Goal: Task Accomplishment & Management: Complete application form

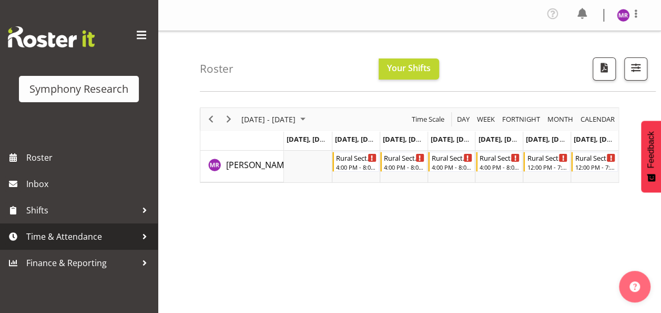
click at [99, 241] on span "Time & Attendance" at bounding box center [81, 236] width 110 height 16
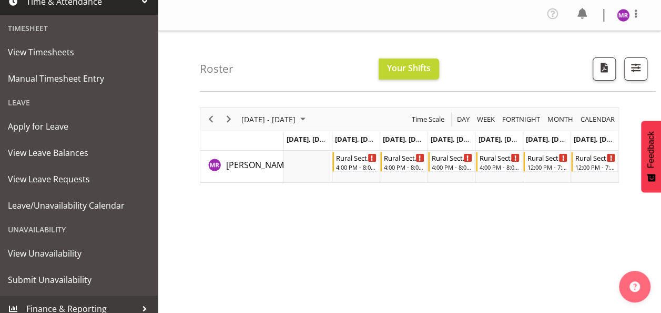
scroll to position [244, 0]
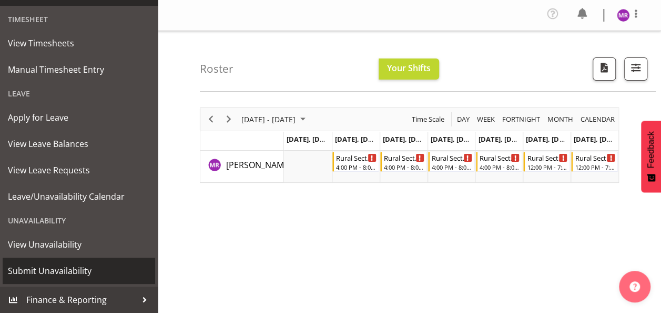
click at [87, 267] on span "Submit Unavailability" at bounding box center [79, 271] width 142 height 16
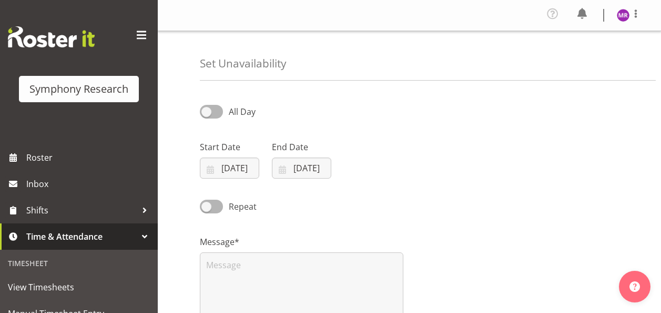
select select "8"
select select "2025"
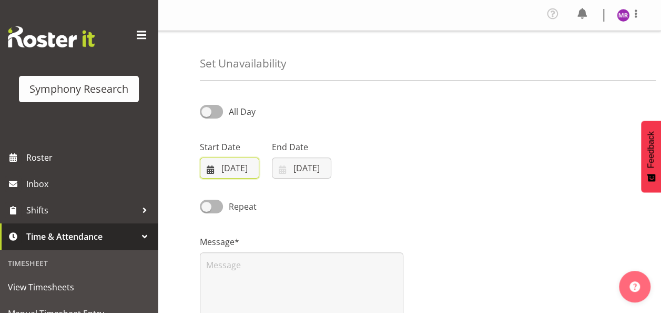
click at [225, 172] on input "[DATE]" at bounding box center [229, 167] width 59 height 21
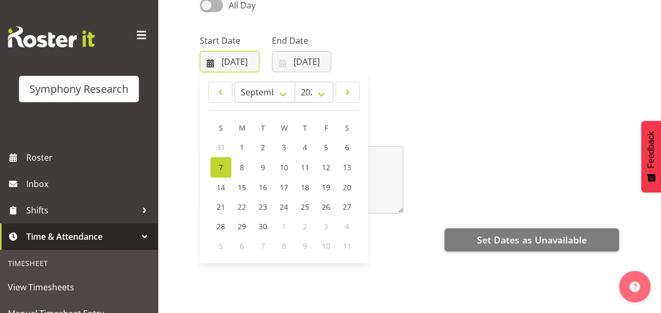
scroll to position [120, 0]
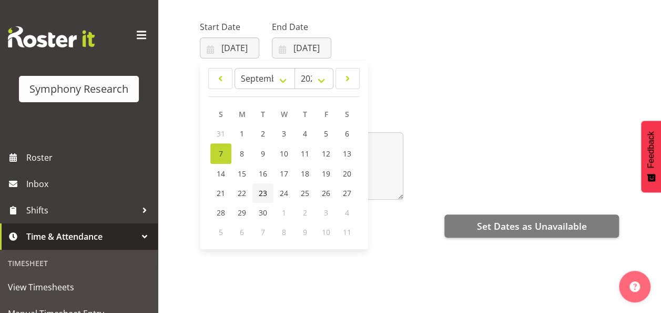
click at [266, 196] on span "23" at bounding box center [263, 193] width 8 height 10
type input "23/09/2025"
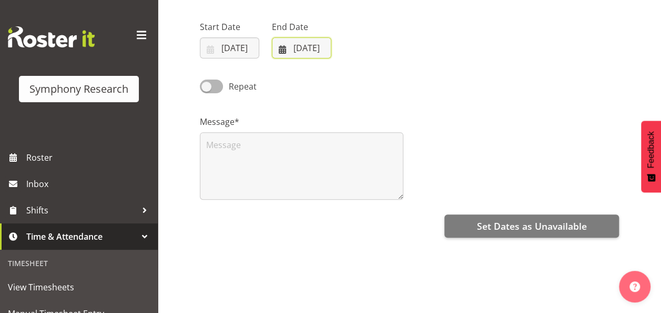
click at [298, 41] on input "07/09/2025" at bounding box center [301, 47] width 59 height 21
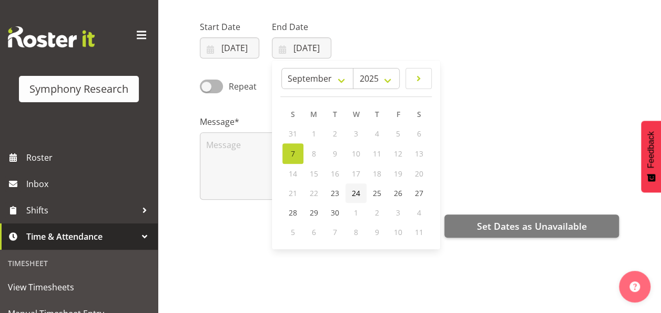
click at [361, 191] on link "24" at bounding box center [356, 192] width 21 height 19
type input "24/09/2025"
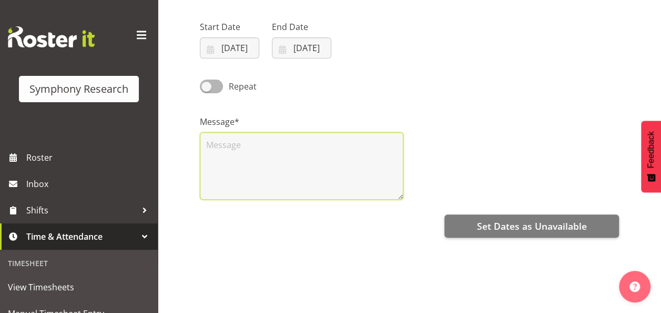
click at [315, 179] on textarea at bounding box center [302, 165] width 204 height 67
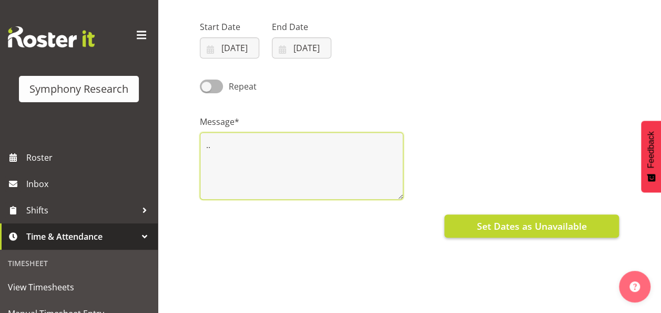
type textarea ".."
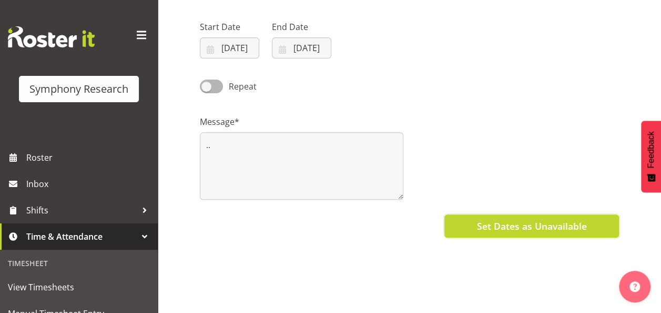
click at [543, 229] on span "Set Dates as Unavailable" at bounding box center [532, 226] width 110 height 14
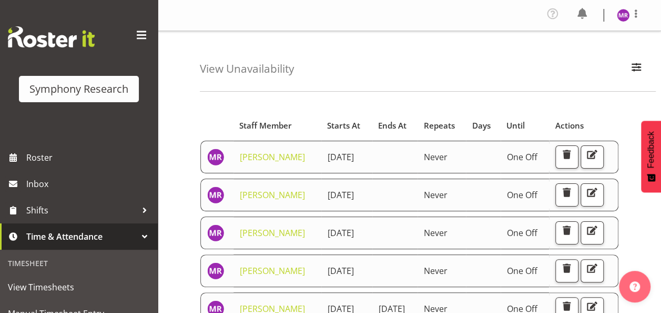
click at [406, 62] on div "View Unavailability Search Search for a particular employee Showing current una…" at bounding box center [428, 61] width 456 height 61
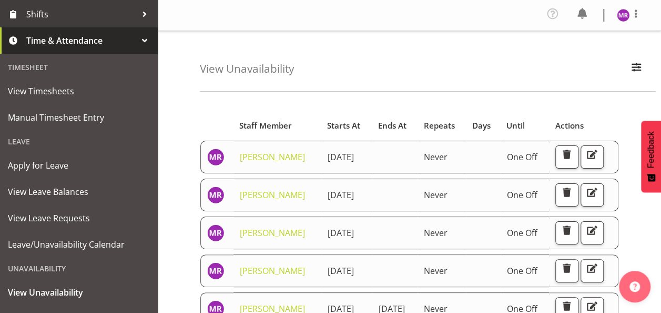
scroll to position [196, 0]
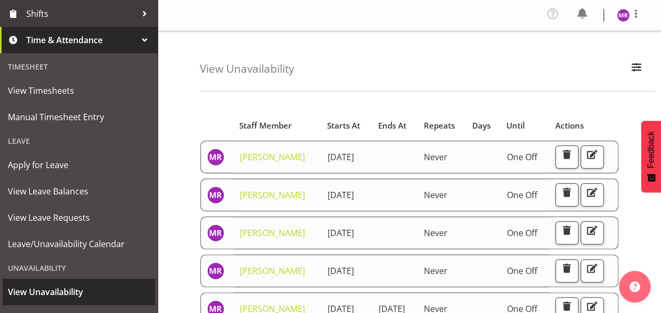
click at [53, 286] on span "View Unavailability" at bounding box center [79, 292] width 142 height 16
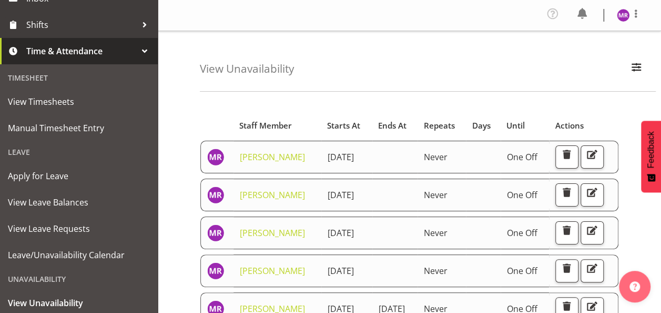
scroll to position [244, 0]
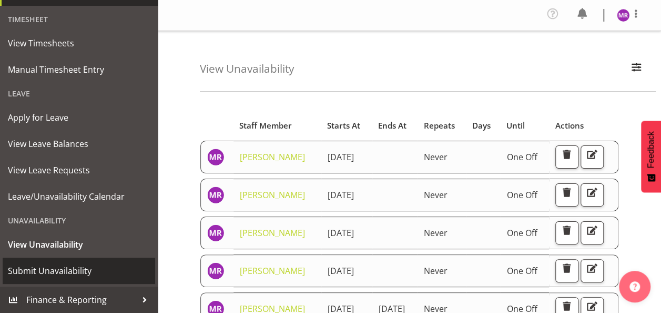
click at [83, 273] on span "Submit Unavailability" at bounding box center [79, 271] width 142 height 16
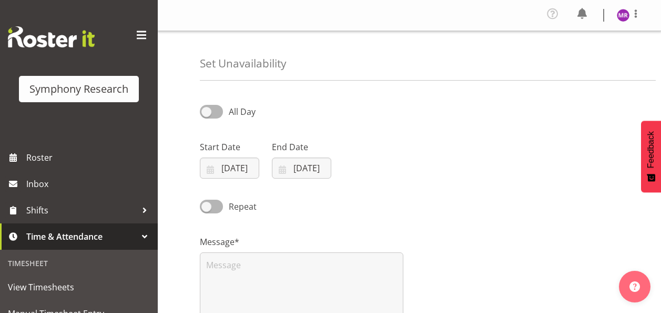
select select "8"
select select "2025"
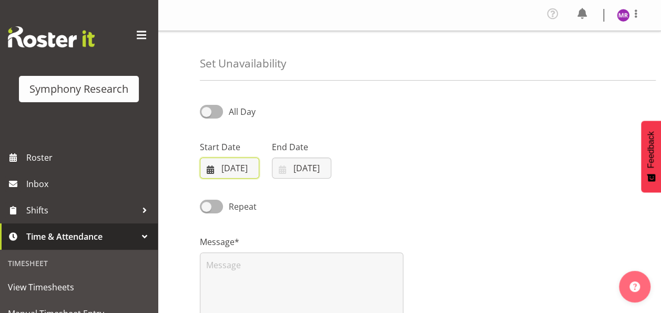
click at [224, 172] on input "[DATE]" at bounding box center [229, 167] width 59 height 21
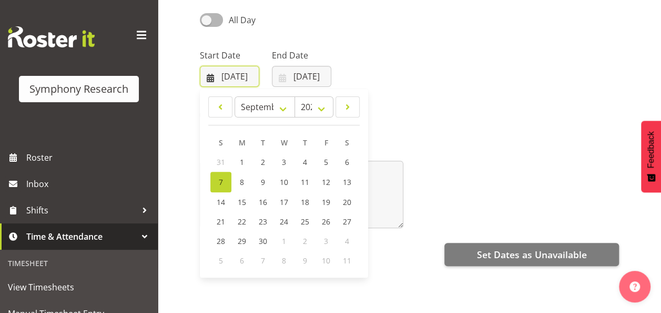
scroll to position [104, 0]
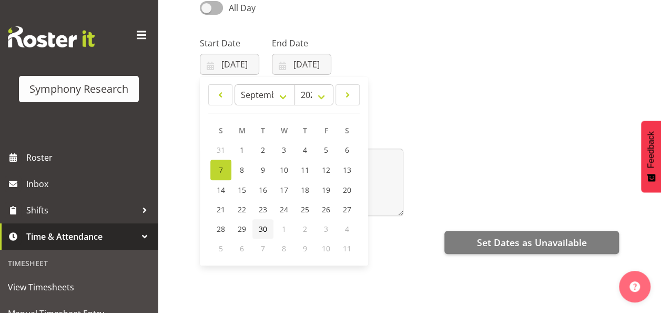
click at [262, 226] on span "30" at bounding box center [263, 229] width 8 height 10
type input "[DATE]"
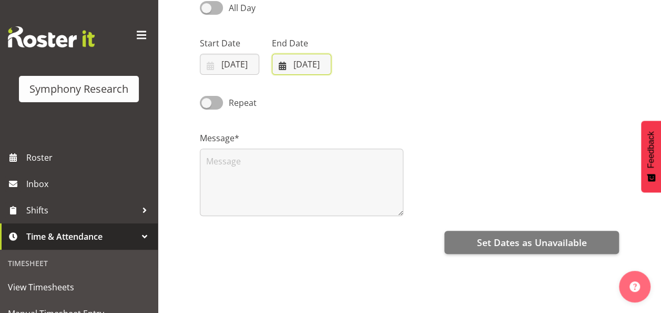
click at [299, 63] on input "[DATE]" at bounding box center [301, 64] width 59 height 21
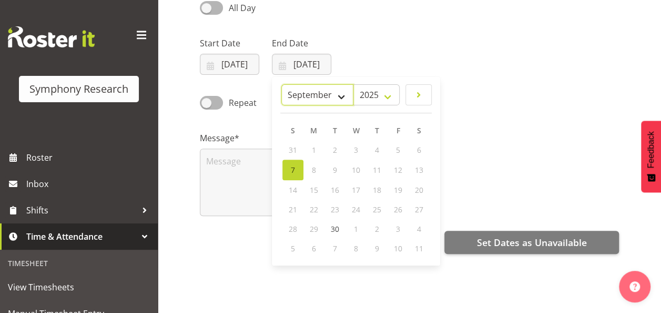
click at [343, 96] on select "January February March April May June July August September October November De…" at bounding box center [317, 94] width 72 height 21
select select "9"
click at [306, 84] on select "January February March April May June July August September October November De…" at bounding box center [317, 94] width 72 height 21
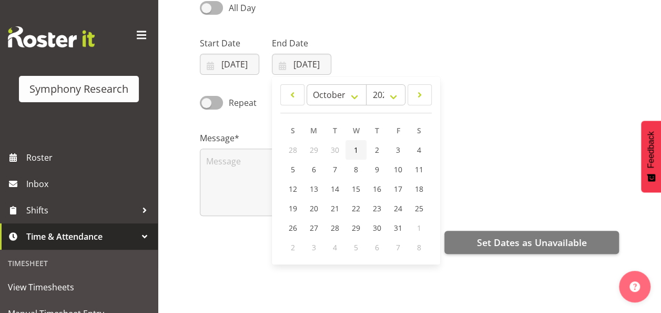
click at [354, 146] on span "1" at bounding box center [356, 150] width 4 height 10
type input "01/10/2025"
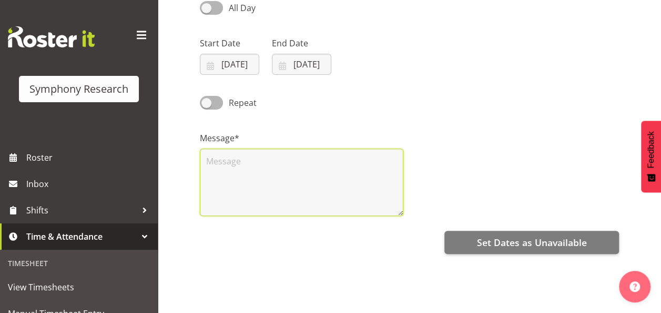
click at [308, 173] on textarea at bounding box center [302, 181] width 204 height 67
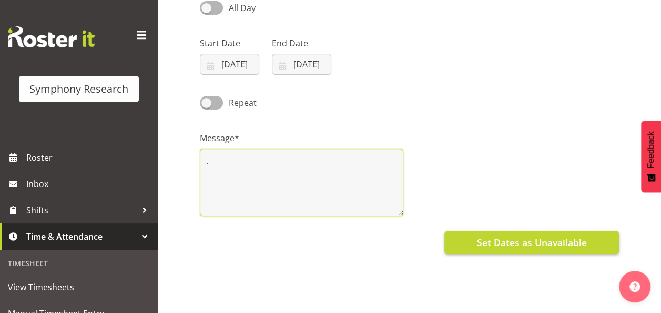
type textarea "."
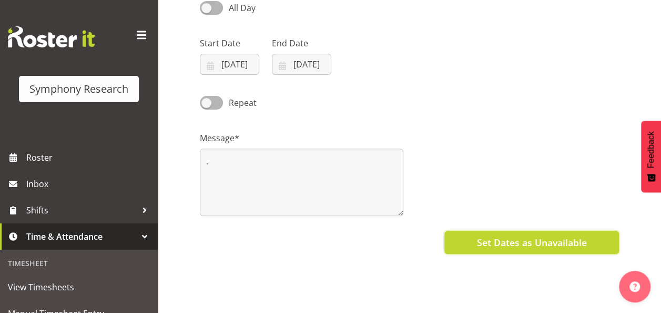
click at [517, 249] on button "Set Dates as Unavailable" at bounding box center [532, 241] width 175 height 23
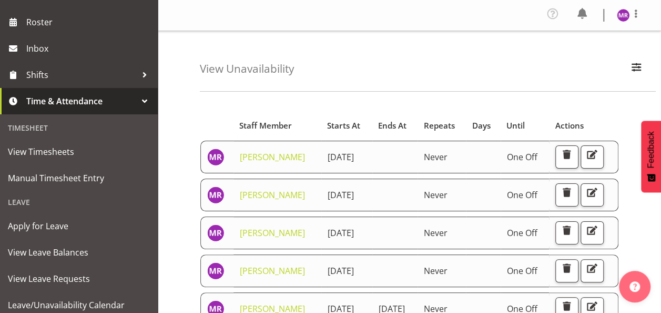
scroll to position [244, 0]
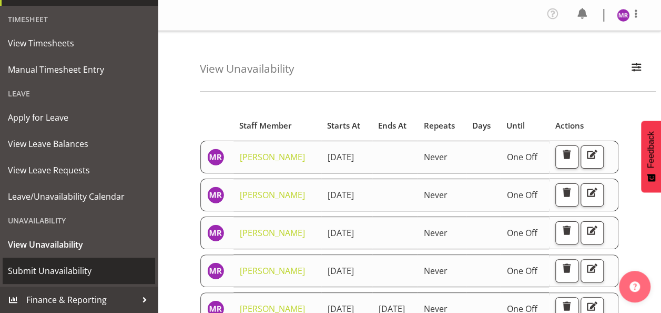
click at [33, 272] on span "Submit Unavailability" at bounding box center [79, 271] width 142 height 16
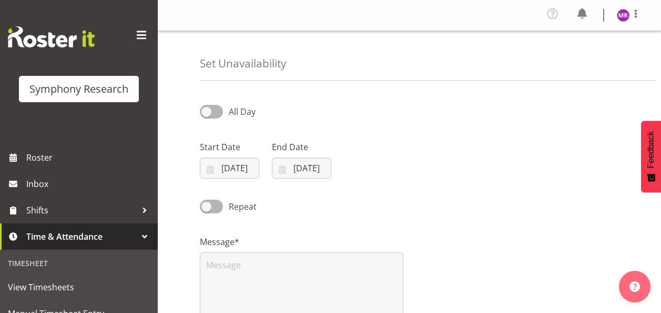
select select "8"
select select "2025"
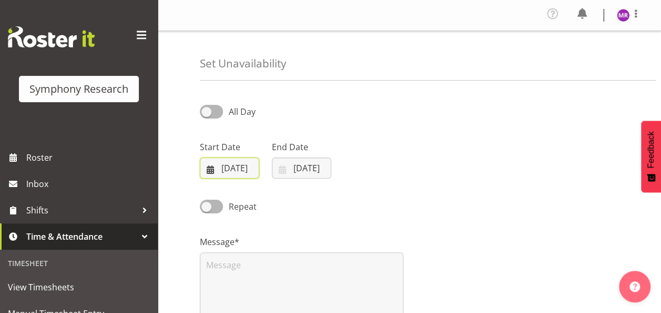
click at [235, 166] on input "07/09/2025" at bounding box center [229, 167] width 59 height 21
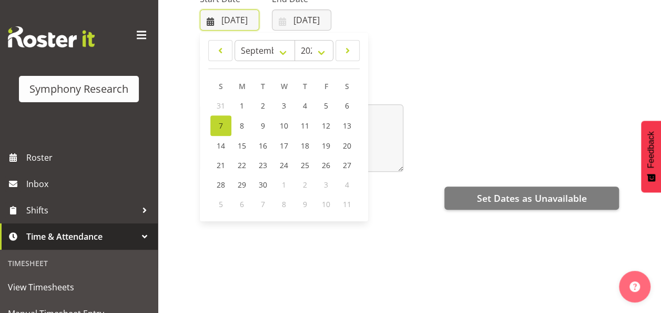
scroll to position [150, 0]
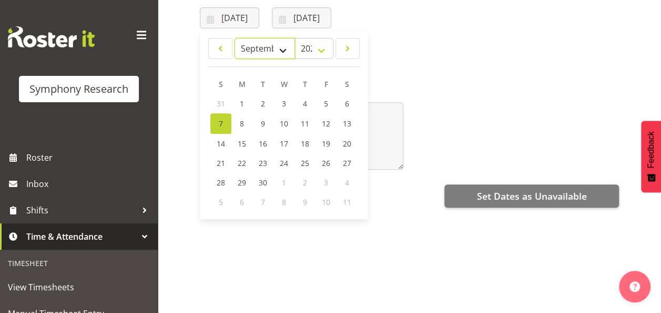
click at [278, 51] on select "January February March April May June July August September October November De…" at bounding box center [265, 48] width 61 height 21
select select "9"
click at [235, 38] on select "January February March April May June July August September October November De…" at bounding box center [265, 48] width 61 height 21
click at [321, 120] on link "10" at bounding box center [326, 122] width 21 height 19
type input "10/10/2025"
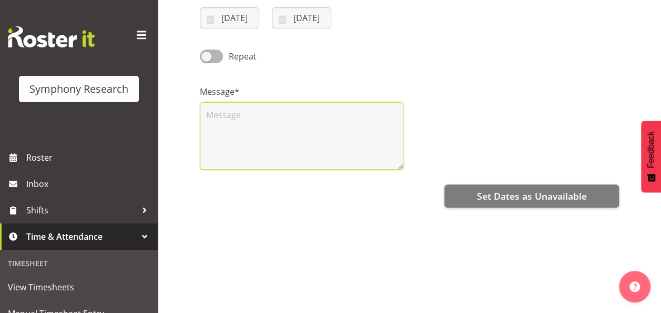
click at [316, 119] on textarea at bounding box center [302, 135] width 204 height 67
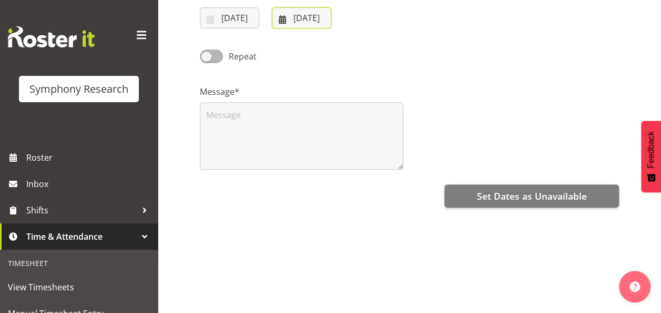
click at [301, 14] on input "07/09/2025" at bounding box center [301, 17] width 59 height 21
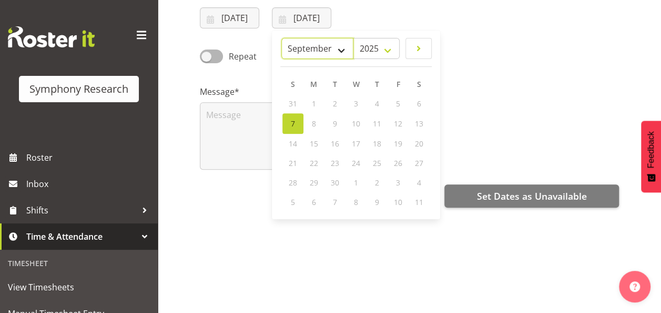
click at [343, 49] on select "January February March April May June July August September October November De…" at bounding box center [317, 48] width 72 height 21
select select "9"
click at [282, 38] on select "January February March April May June July August September October November De…" at bounding box center [317, 48] width 72 height 21
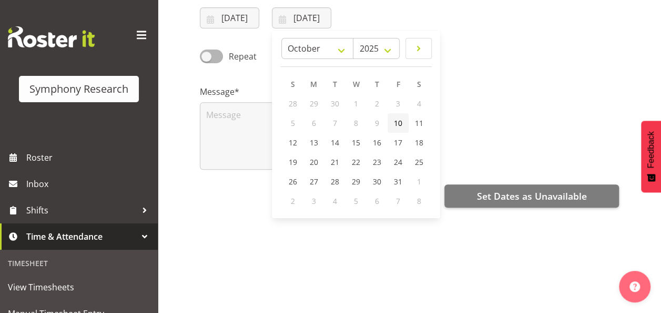
click at [400, 119] on span "10" at bounding box center [398, 123] width 8 height 10
type input "10/10/2025"
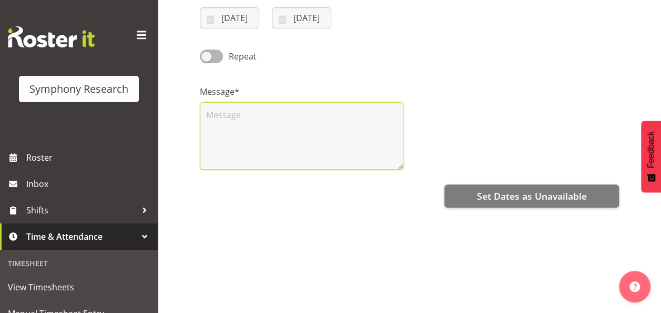
click at [345, 111] on textarea at bounding box center [302, 135] width 204 height 67
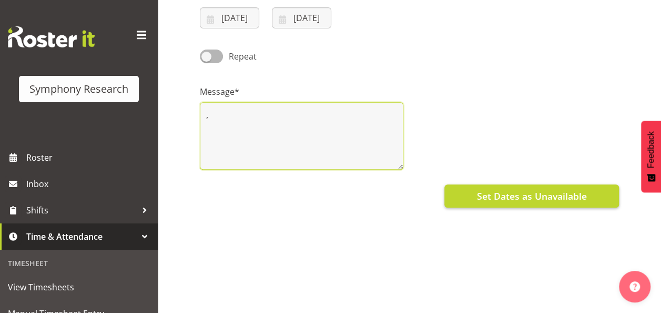
type textarea ","
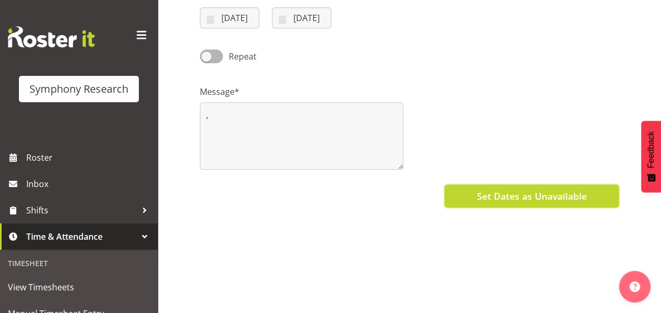
click at [476, 193] on button "Set Dates as Unavailable" at bounding box center [532, 195] width 175 height 23
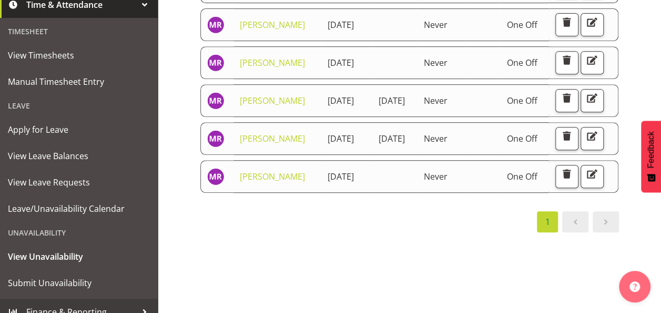
scroll to position [244, 0]
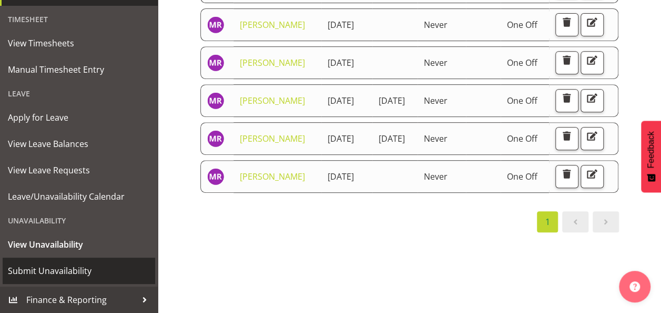
click at [84, 267] on span "Submit Unavailability" at bounding box center [79, 271] width 142 height 16
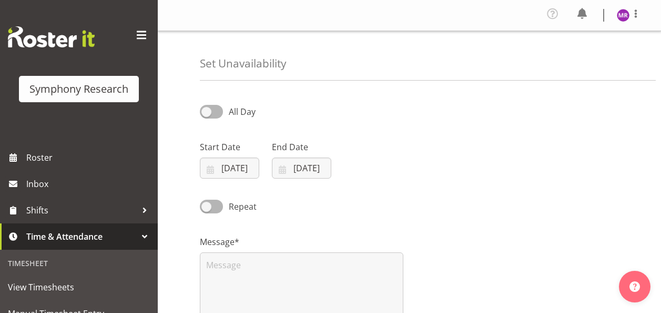
select select "8"
select select "2025"
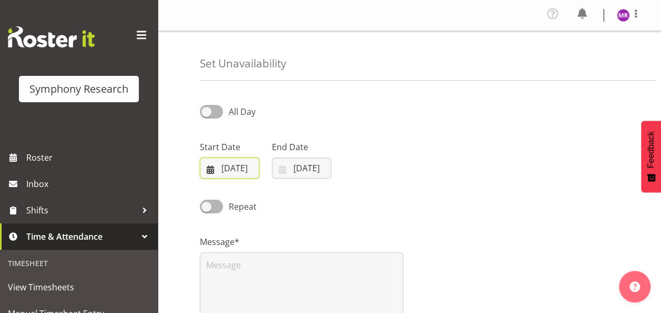
click at [228, 167] on input "[DATE]" at bounding box center [229, 167] width 59 height 21
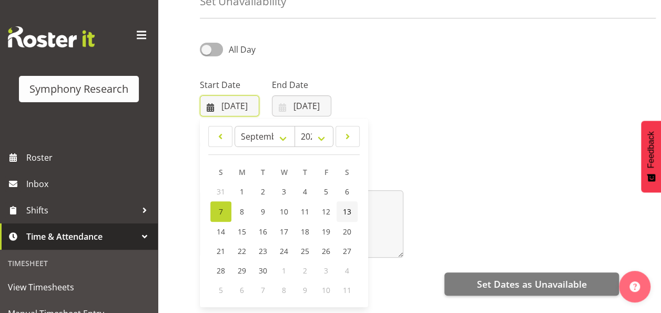
scroll to position [63, 0]
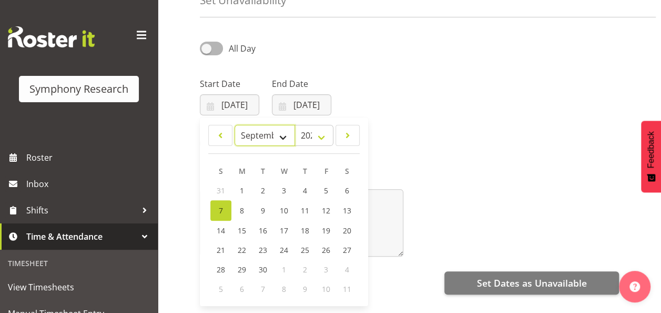
click at [274, 141] on select "January February March April May June July August September October November De…" at bounding box center [265, 135] width 61 height 21
select select "9"
click at [235, 125] on select "January February March April May June July August September October November De…" at bounding box center [265, 135] width 61 height 21
click at [260, 248] on span "21" at bounding box center [263, 249] width 8 height 10
type input "21/10/2025"
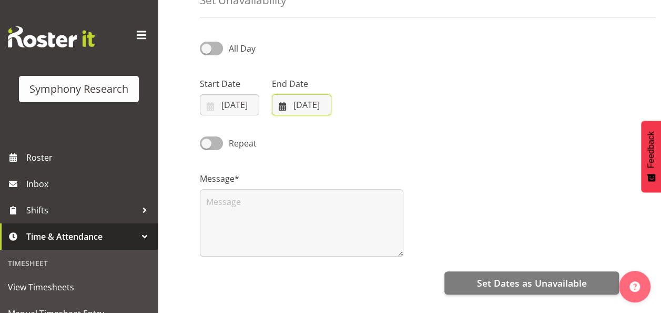
click at [307, 105] on input "[DATE]" at bounding box center [301, 104] width 59 height 21
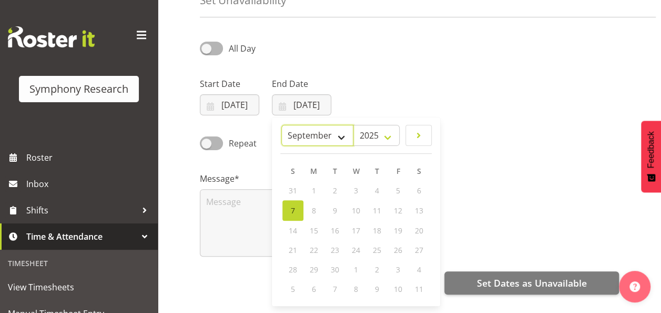
click at [338, 137] on select "January February March April May June July August September October November De…" at bounding box center [317, 135] width 72 height 21
select select "9"
click at [282, 125] on select "January February March April May June July August September October November De…" at bounding box center [317, 135] width 72 height 21
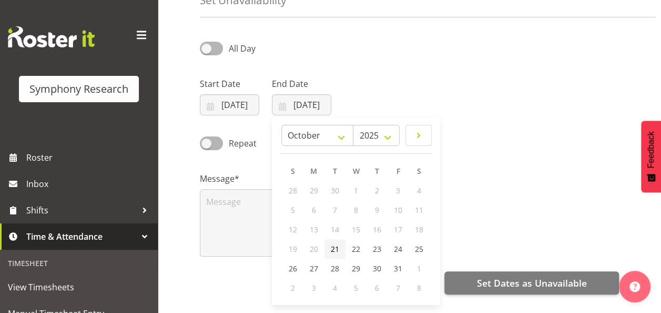
click at [339, 249] on span "21" at bounding box center [335, 249] width 8 height 10
type input "21/10/2025"
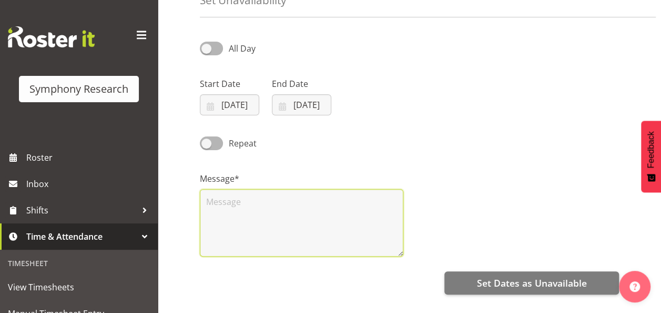
click at [300, 209] on textarea at bounding box center [302, 222] width 204 height 67
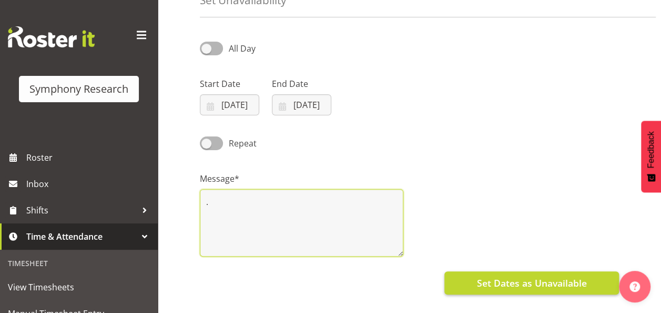
type textarea "."
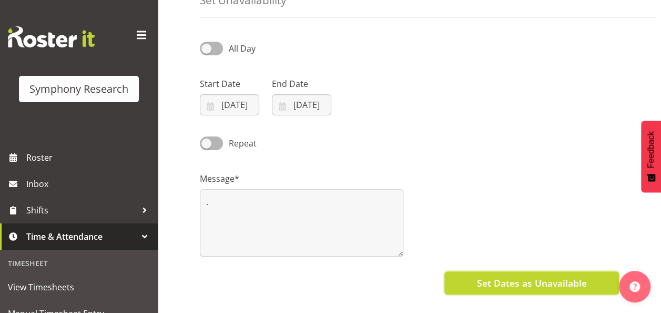
click at [497, 280] on span "Set Dates as Unavailable" at bounding box center [532, 283] width 110 height 14
